Goal: Task Accomplishment & Management: Complete application form

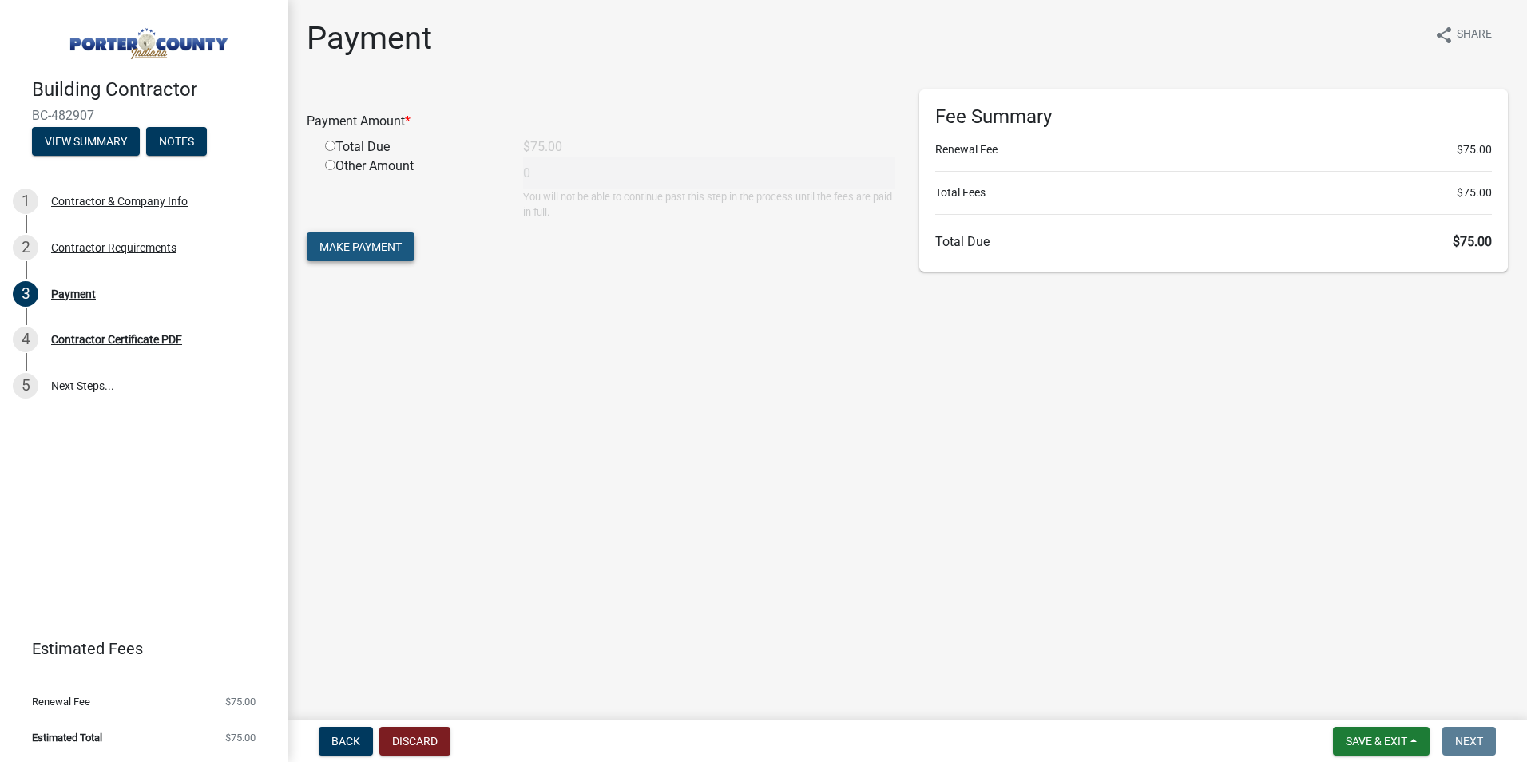
click at [371, 250] on span "Make Payment" at bounding box center [361, 246] width 82 height 13
click at [330, 163] on input "radio" at bounding box center [330, 165] width 10 height 10
radio input "true"
type input "75"
click at [348, 241] on span "Make Payment" at bounding box center [361, 246] width 82 height 13
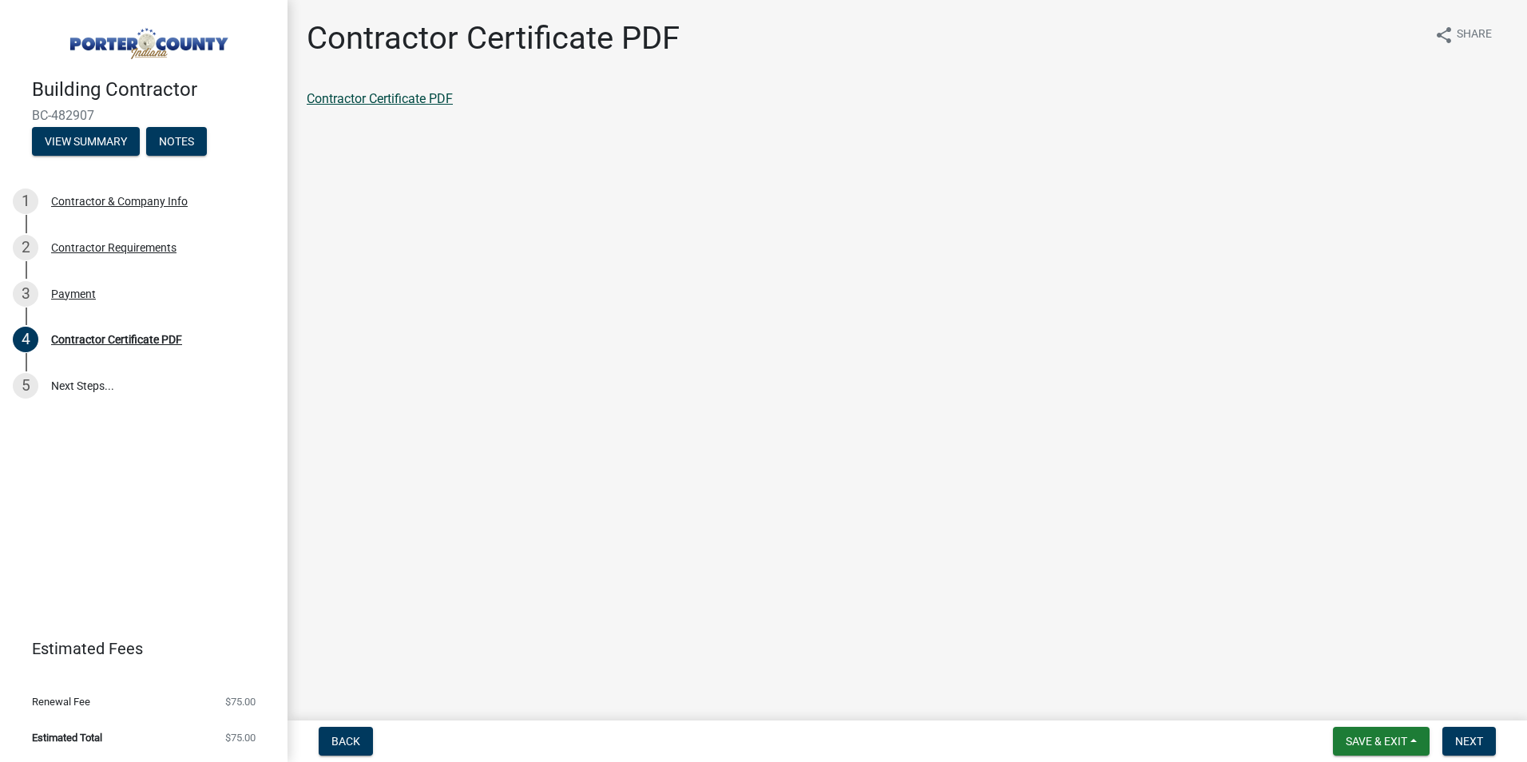
click at [409, 99] on link "Contractor Certificate PDF" at bounding box center [380, 98] width 146 height 15
click at [409, 100] on link "Contractor Certificate PDF" at bounding box center [380, 98] width 146 height 15
